Goal: Find contact information: Find contact information

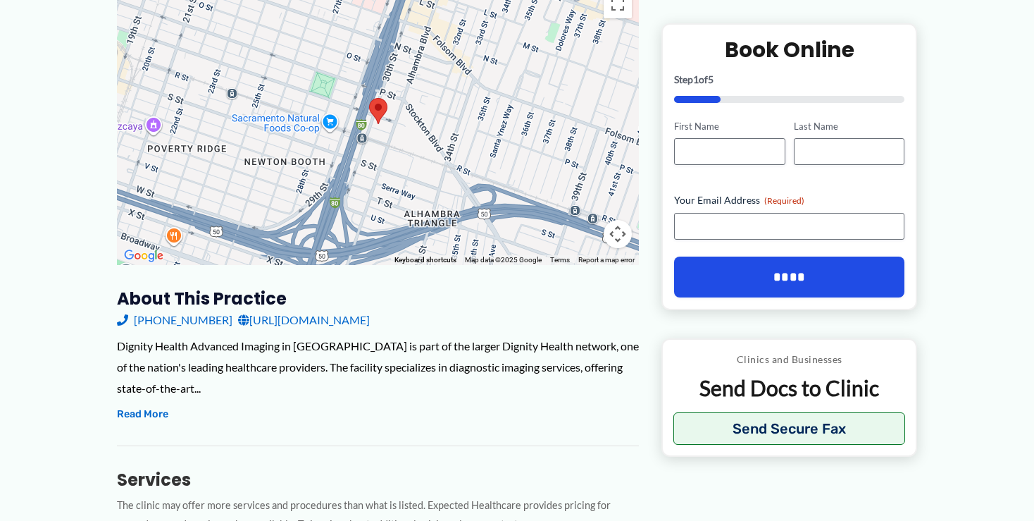
scroll to position [521, 0]
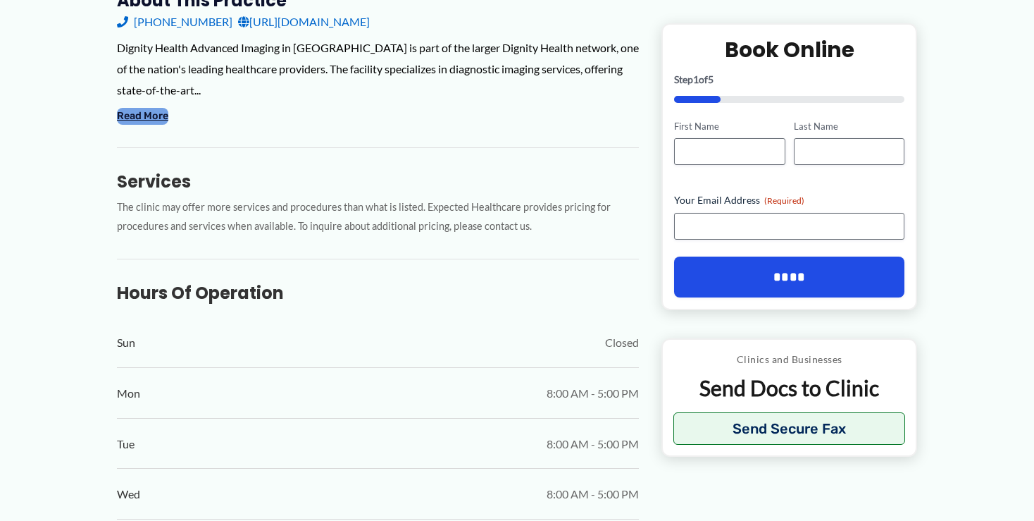
click at [154, 117] on button "Read More" at bounding box center [142, 116] width 51 height 17
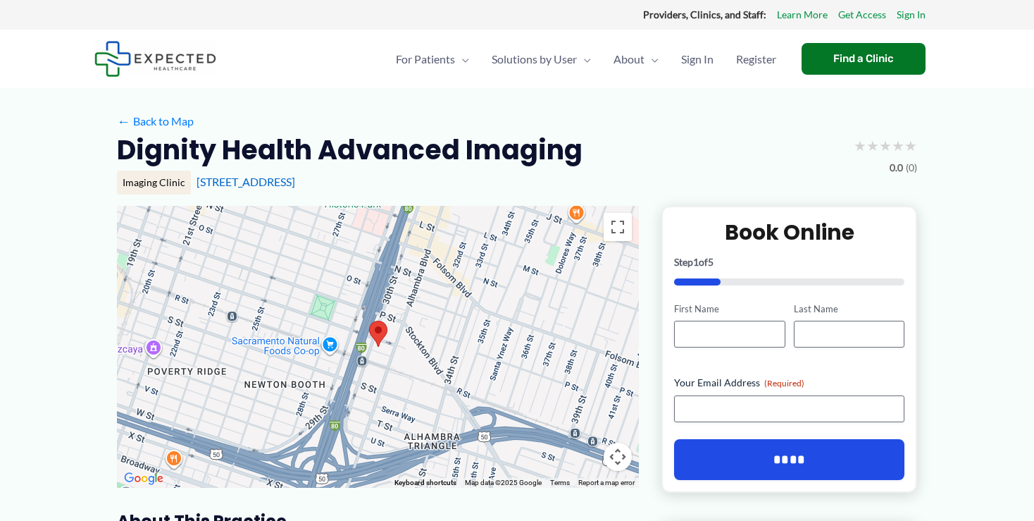
scroll to position [0, 0]
click at [638, 137] on span "Contact Us" at bounding box center [641, 138] width 55 height 13
